Goal: Obtain resource: Download file/media

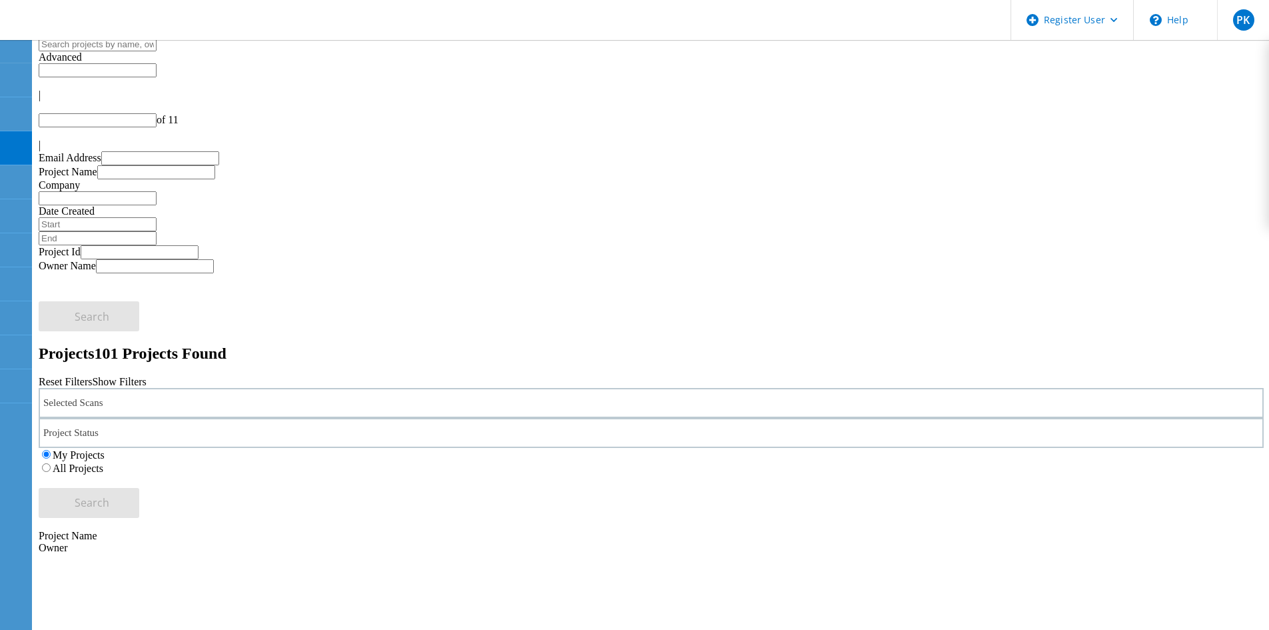
type input "1"
click at [103, 462] on label "All Projects" at bounding box center [78, 467] width 51 height 11
click at [51, 463] on input "All Projects" at bounding box center [46, 467] width 9 height 9
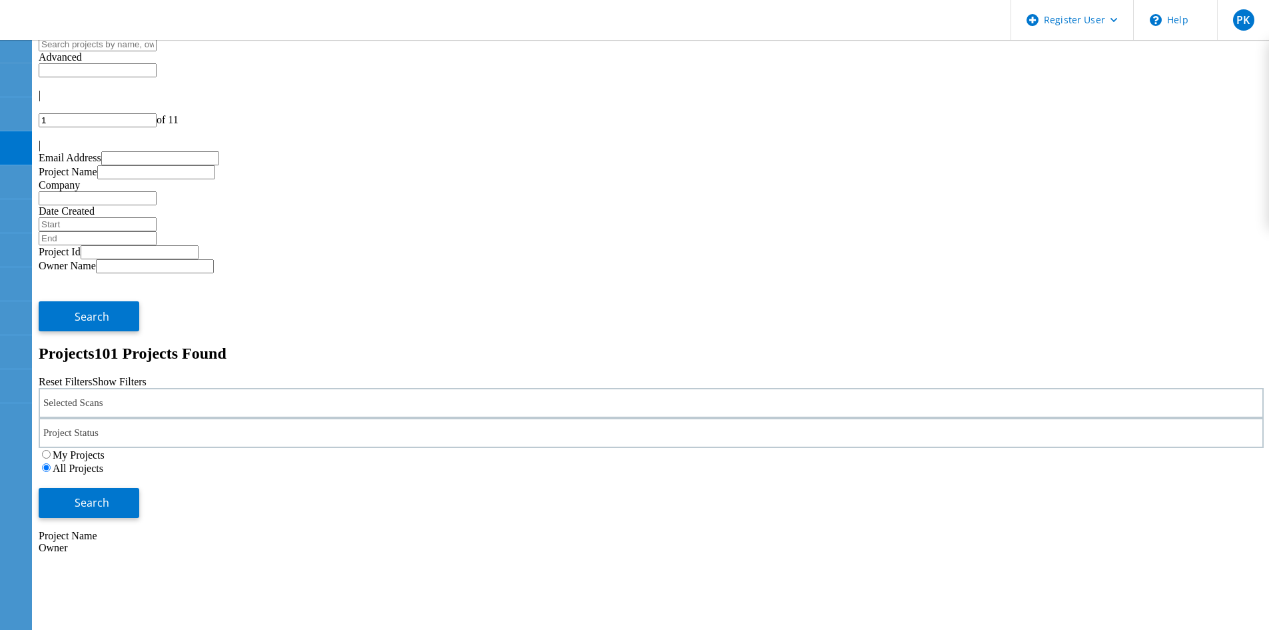
click at [193, 388] on div "Selected Scans" at bounding box center [651, 403] width 1225 height 30
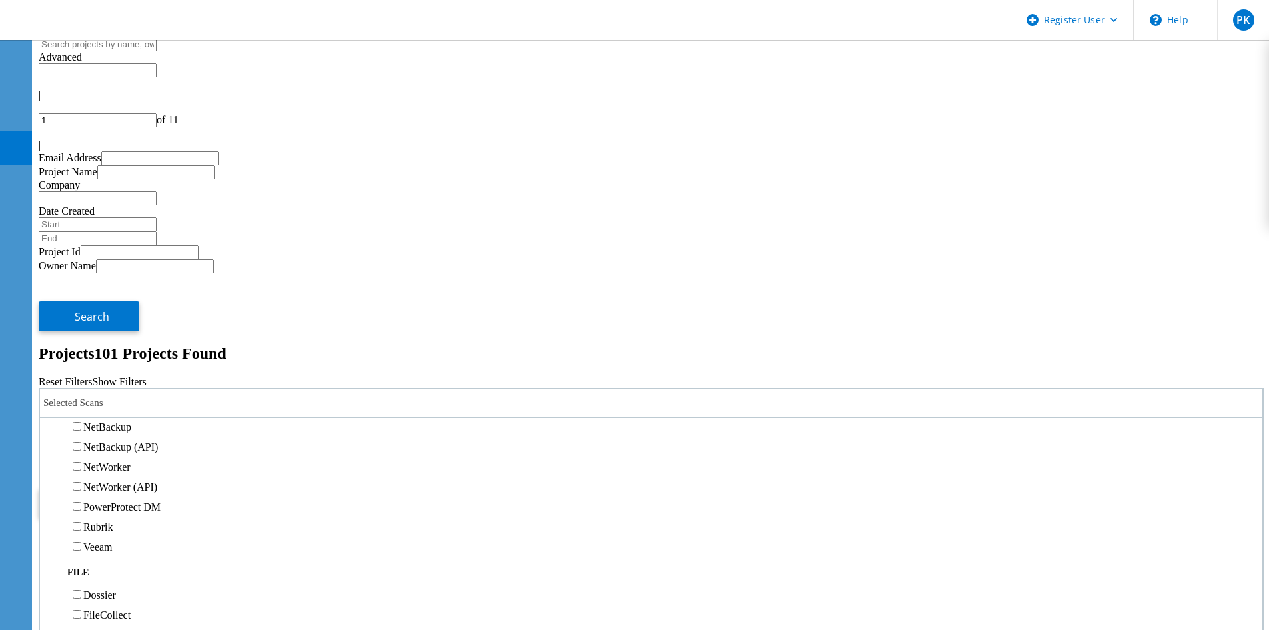
scroll to position [866, 0]
click at [144, 481] on label "NetWorker (API)" at bounding box center [120, 486] width 74 height 11
click at [81, 482] on input "NetWorker (API)" at bounding box center [77, 486] width 9 height 9
click at [139, 488] on button "Search" at bounding box center [89, 503] width 101 height 30
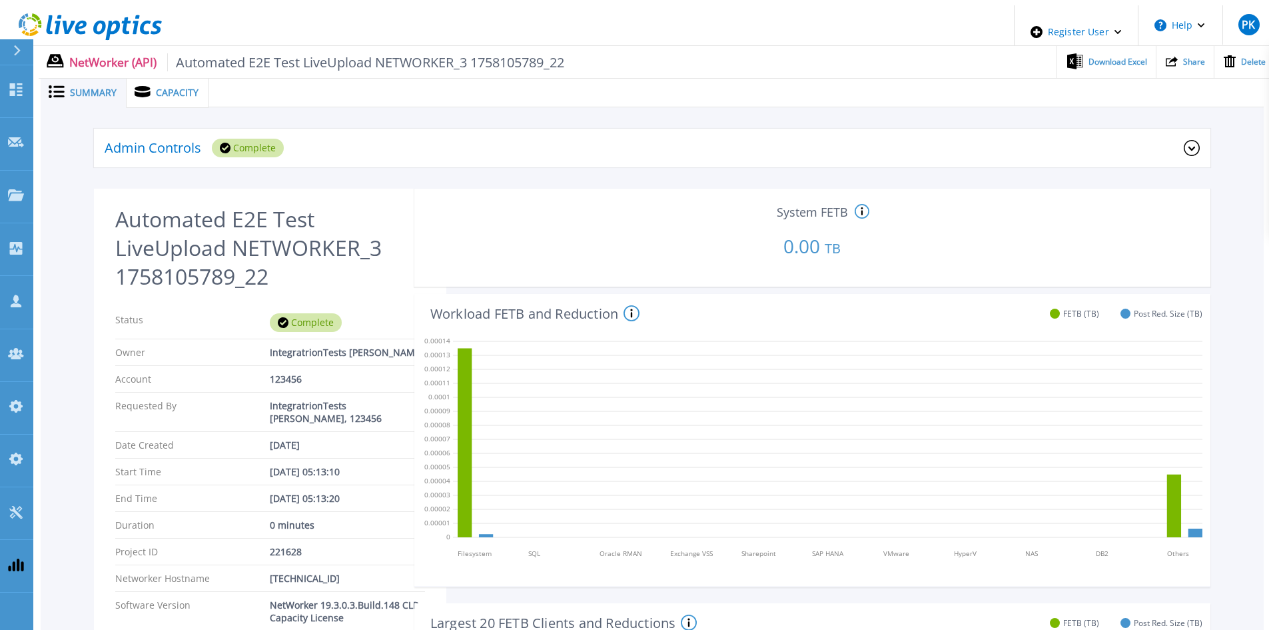
click at [177, 89] on span "Capacity" at bounding box center [177, 92] width 43 height 9
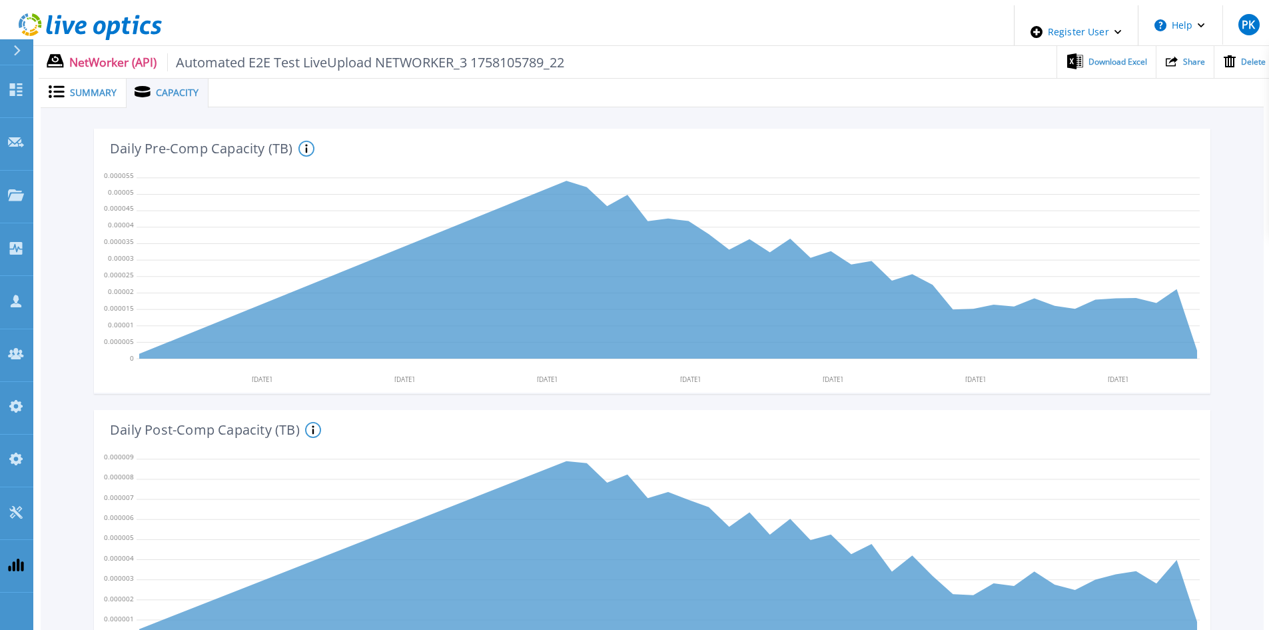
click at [89, 88] on span "Summary" at bounding box center [93, 92] width 47 height 9
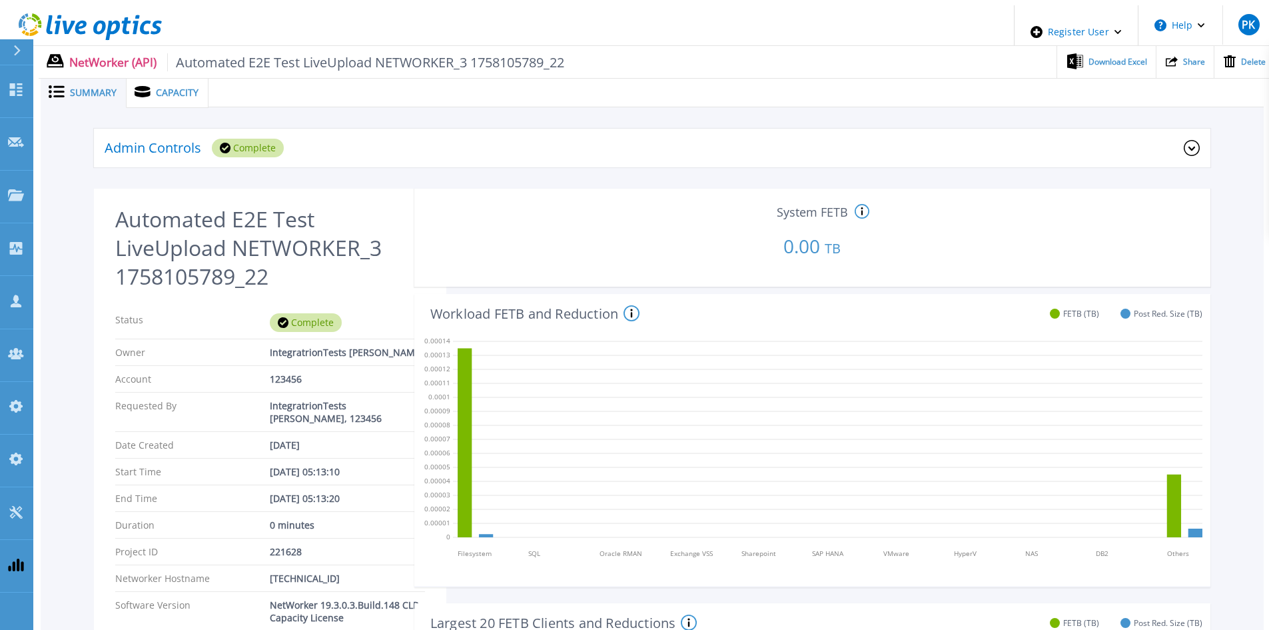
click at [302, 140] on div "Admin Controls Complete" at bounding box center [644, 148] width 1079 height 19
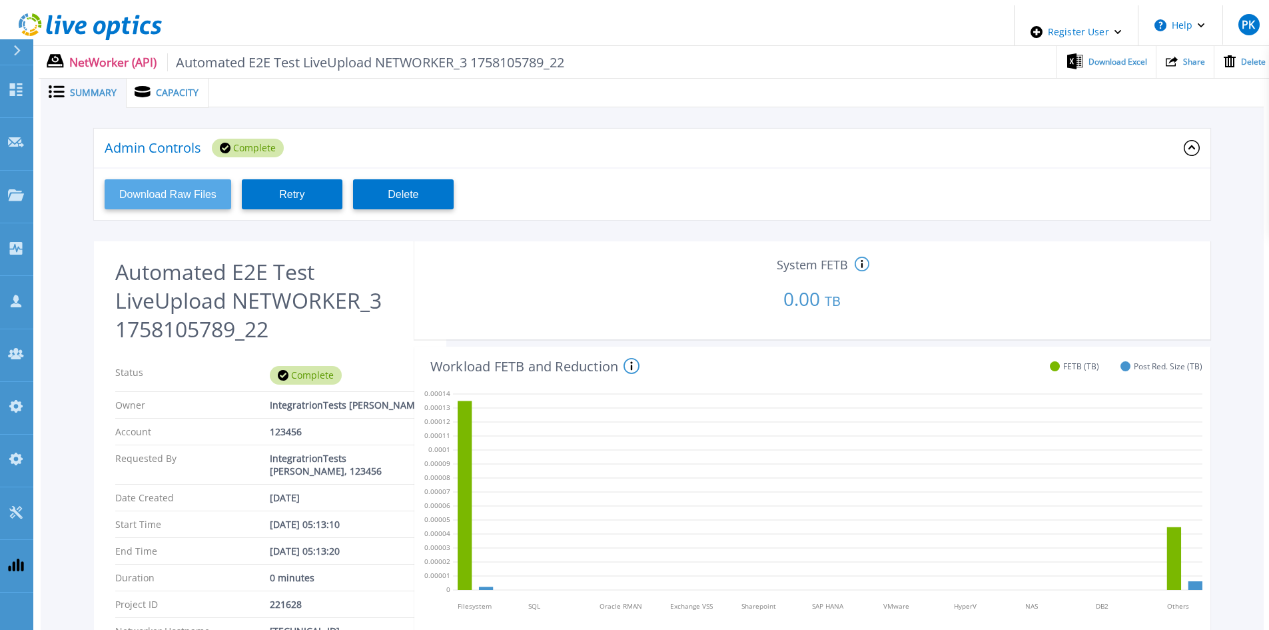
click at [175, 185] on button "Download Raw Files" at bounding box center [168, 194] width 127 height 30
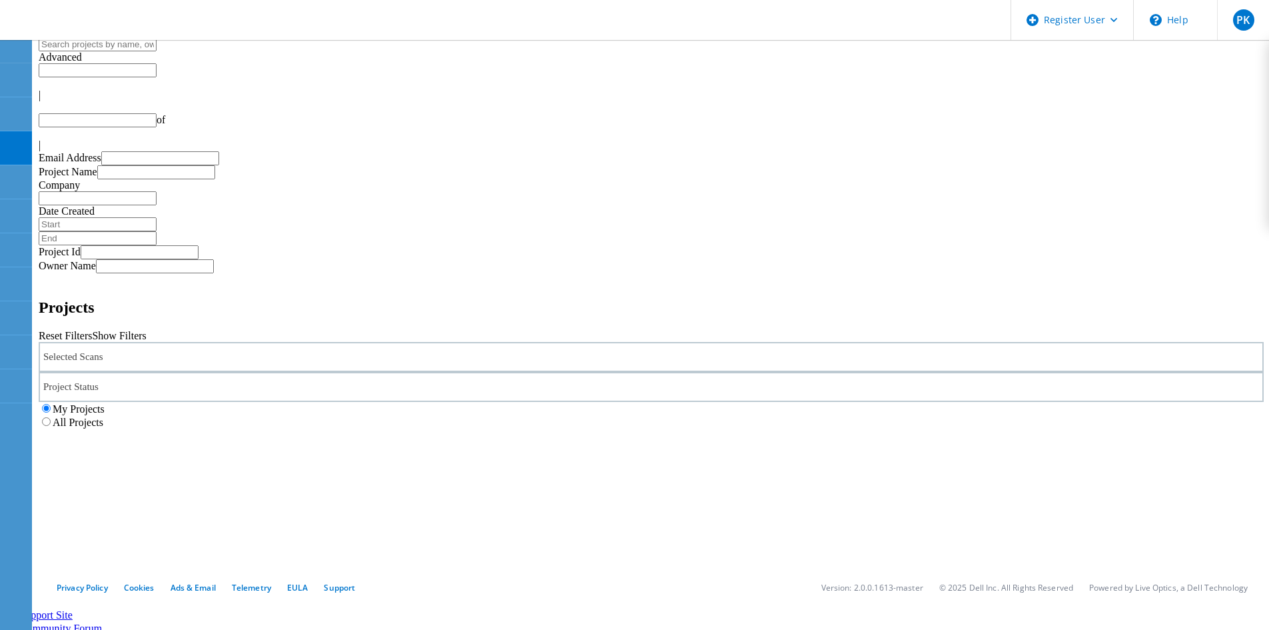
type input "1"
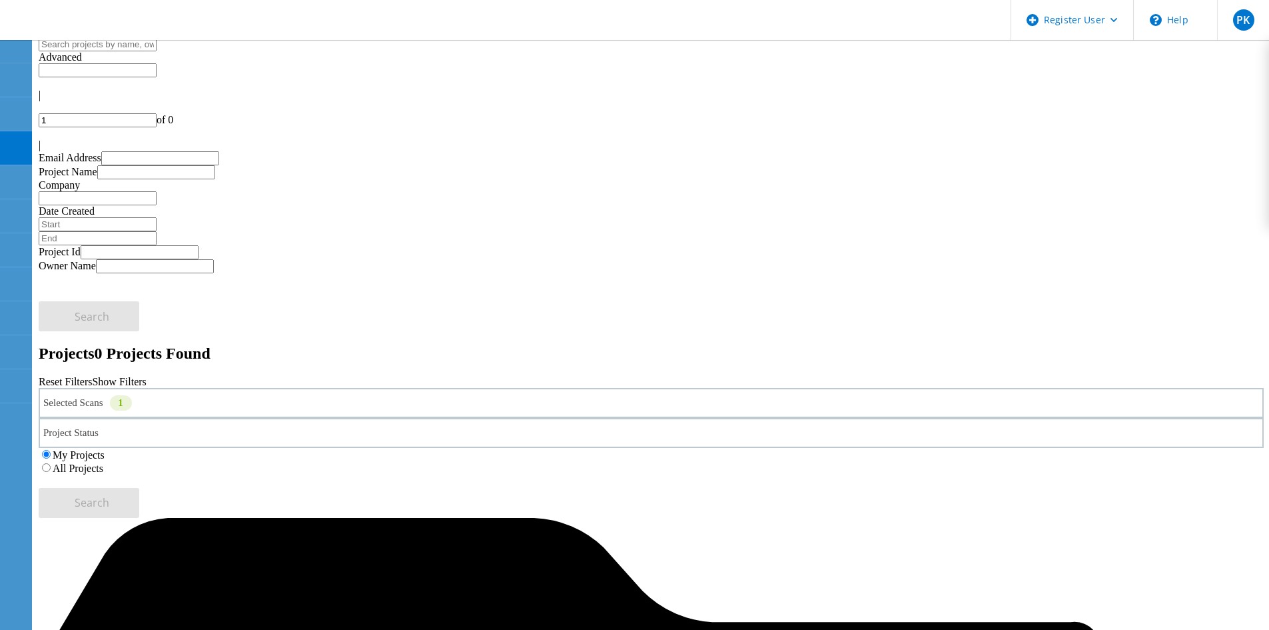
click at [303, 388] on div "Selected Scans 1" at bounding box center [651, 403] width 1225 height 30
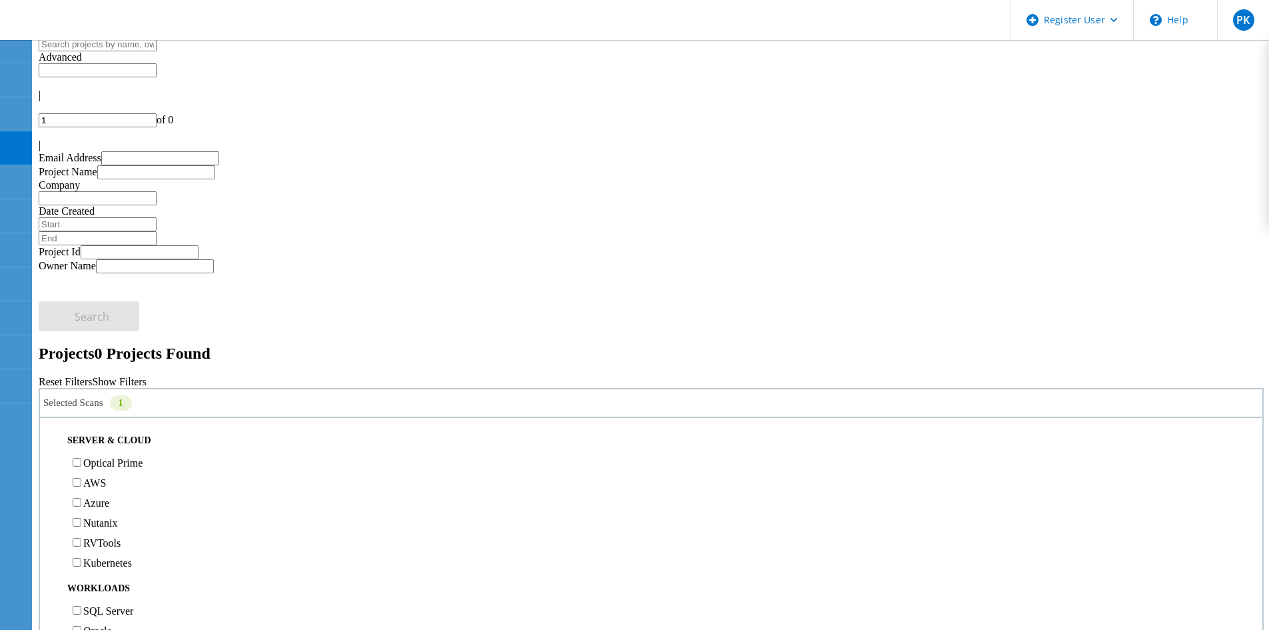
click at [325, 388] on div "Selected Scans 1" at bounding box center [651, 403] width 1225 height 30
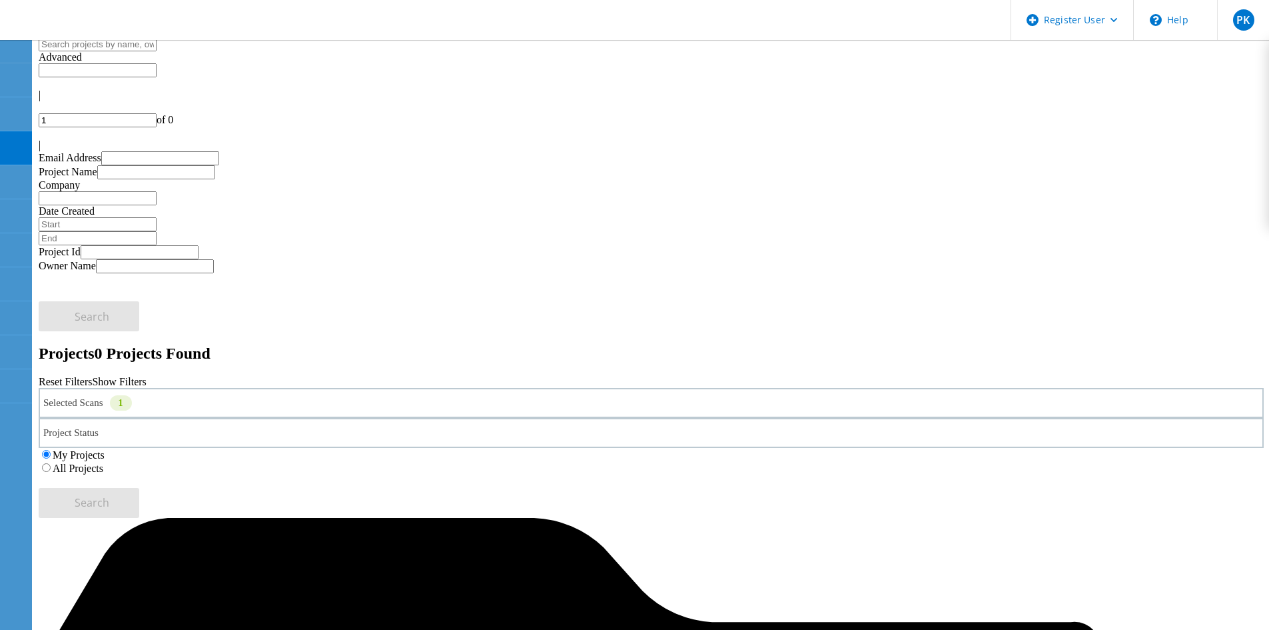
click at [197, 388] on div "Selected Scans 1" at bounding box center [651, 403] width 1225 height 30
